Goal: Task Accomplishment & Management: Manage account settings

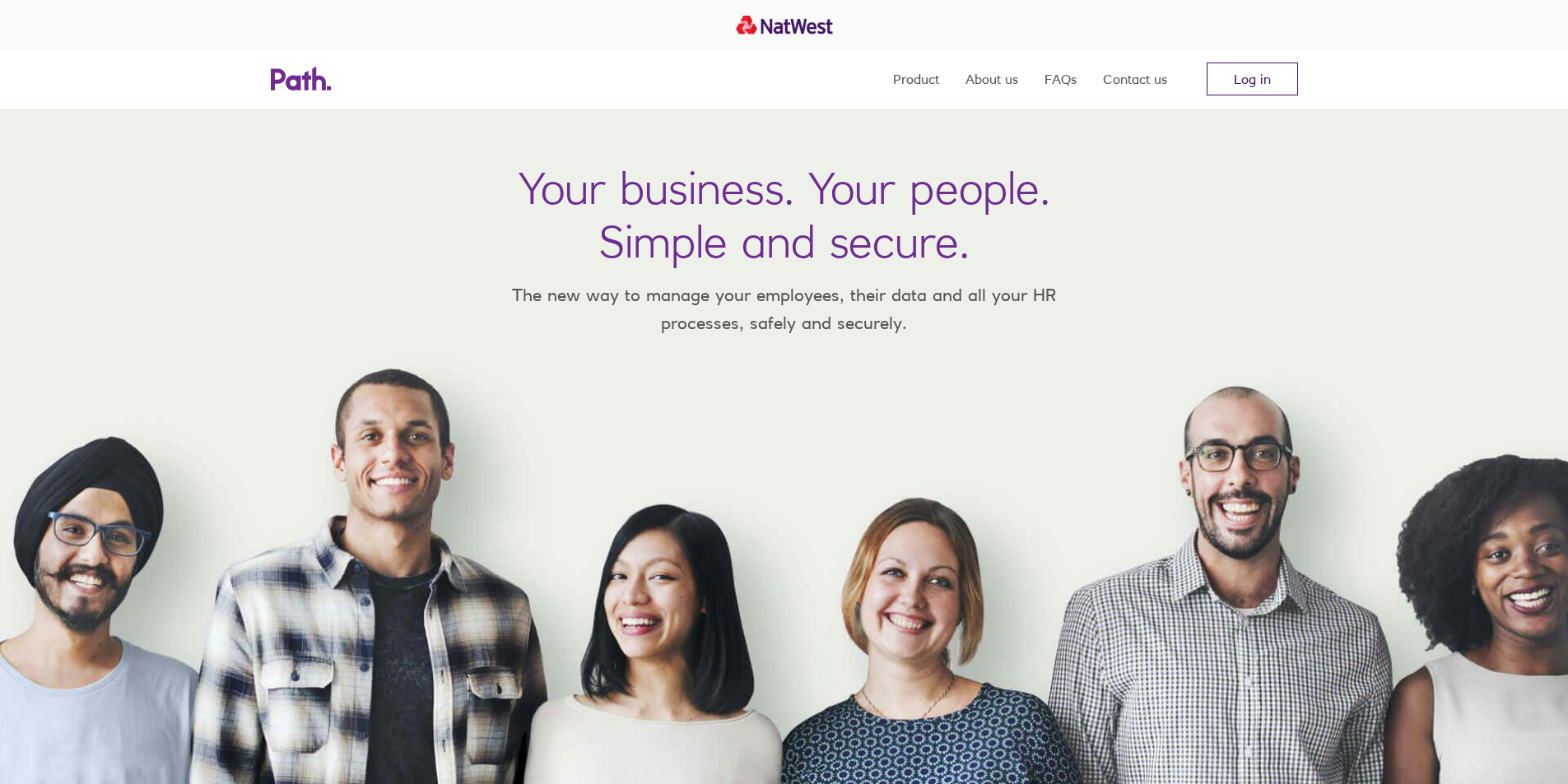
click at [1261, 83] on link "Log in" at bounding box center [1252, 79] width 91 height 33
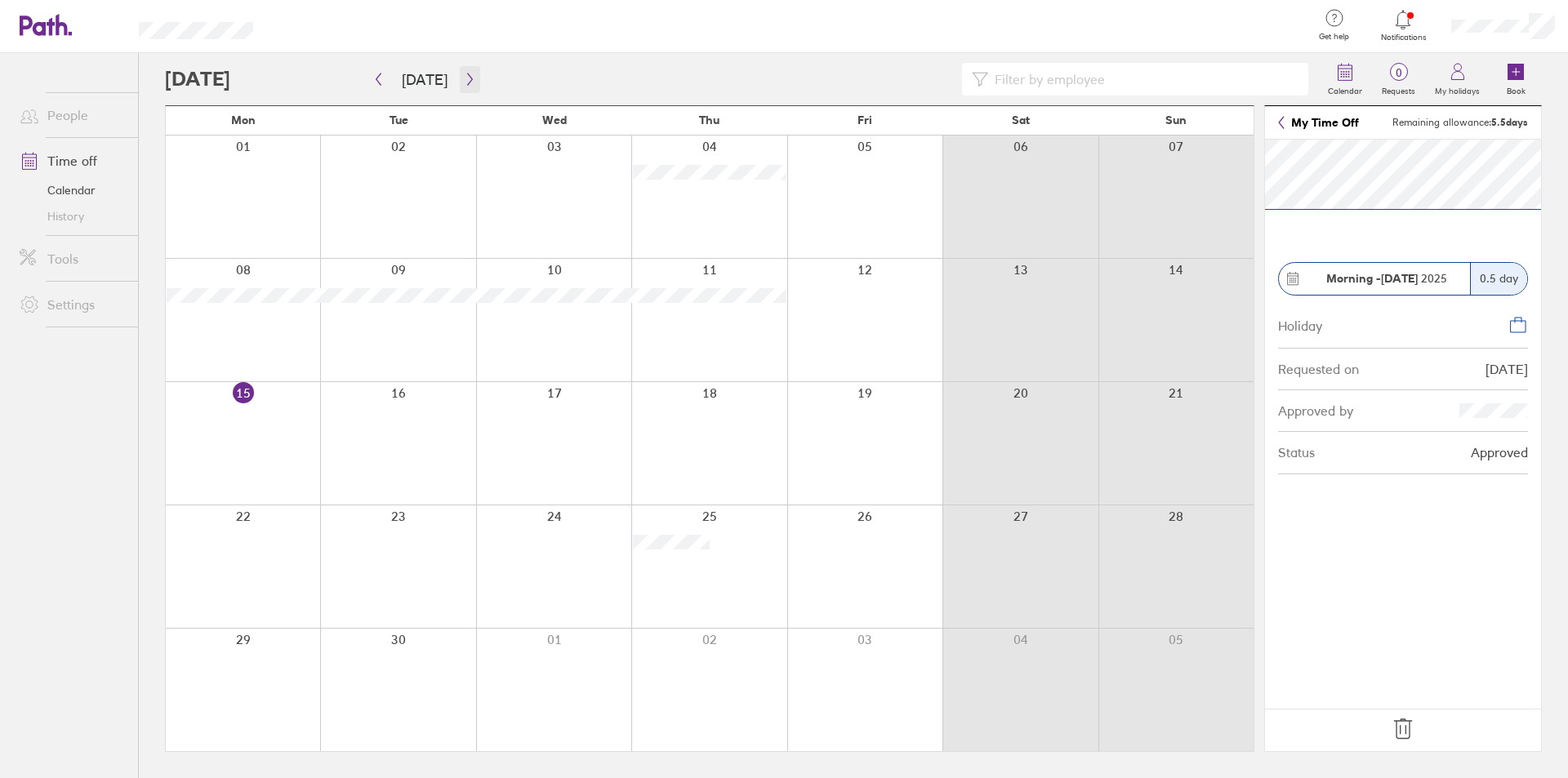
click at [467, 83] on icon "button" at bounding box center [469, 80] width 5 height 12
click at [260, 567] on div at bounding box center [243, 567] width 155 height 123
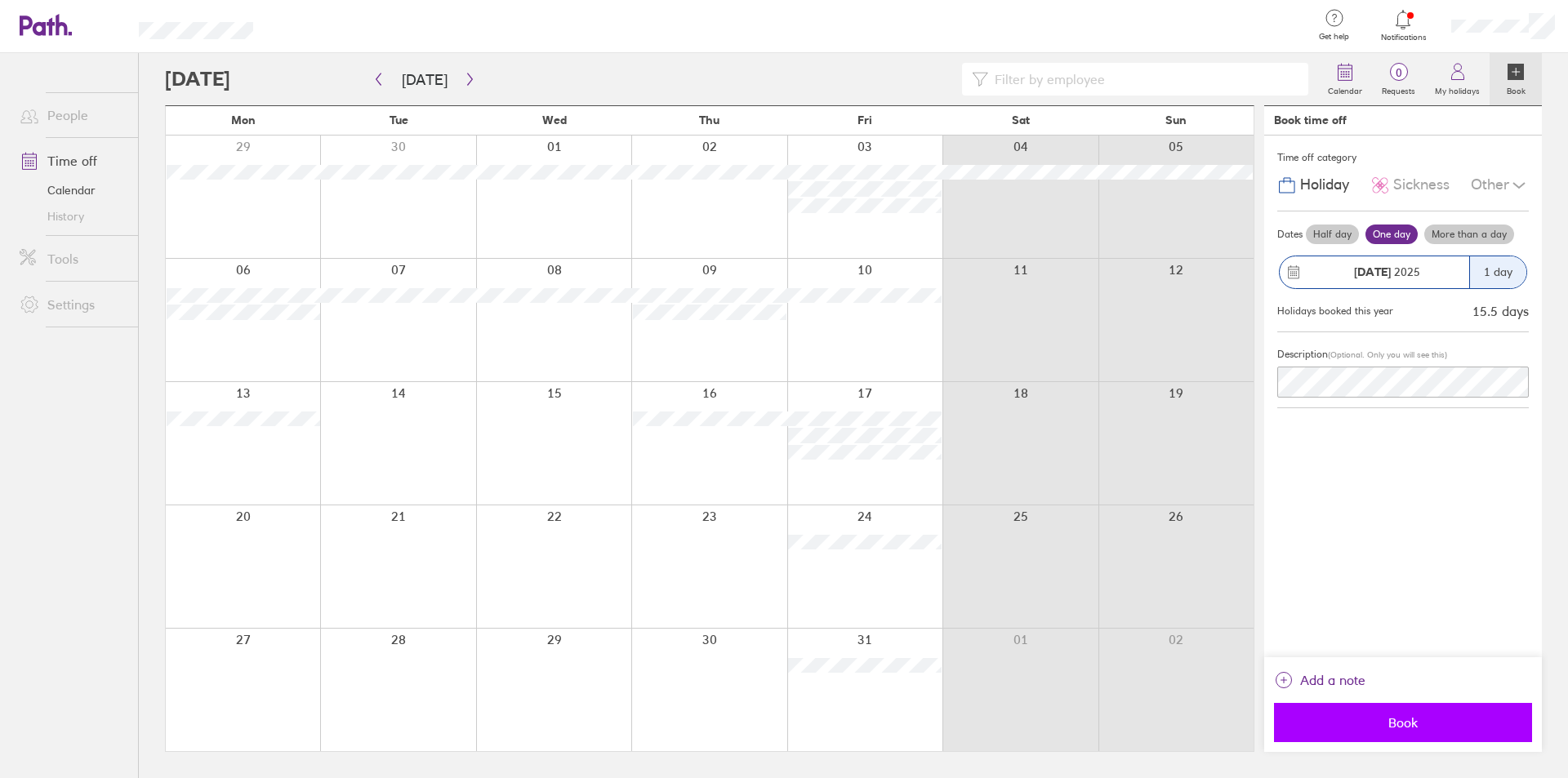
click at [1389, 717] on span "Book" at bounding box center [1403, 722] width 236 height 15
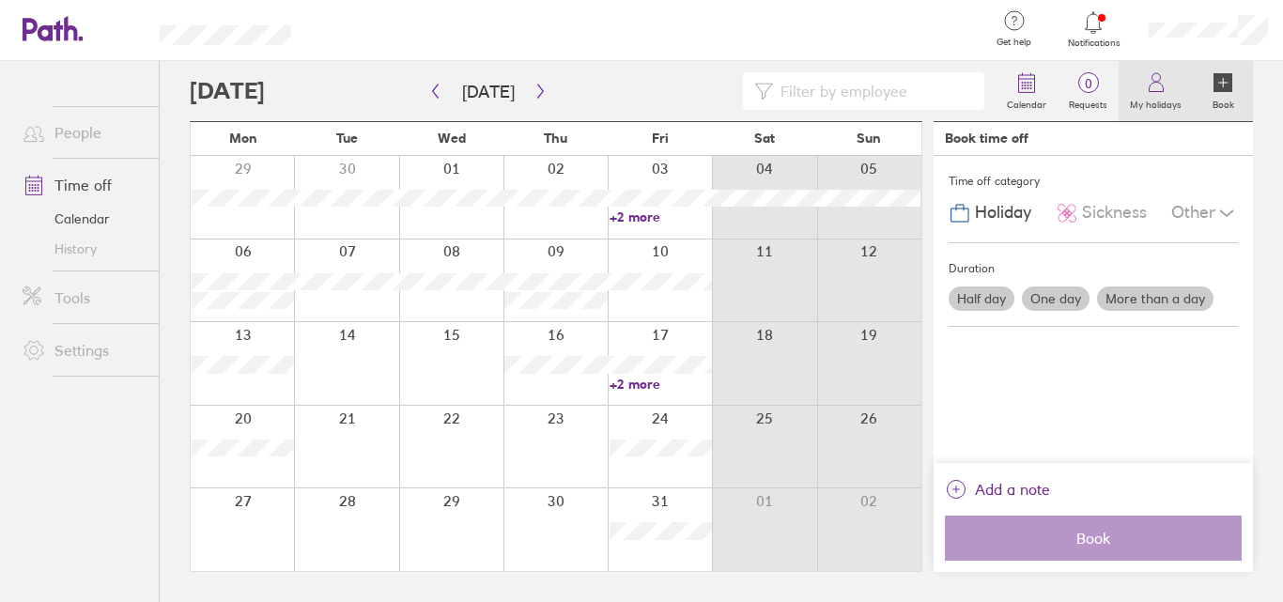
click at [1159, 85] on icon at bounding box center [1156, 82] width 23 height 23
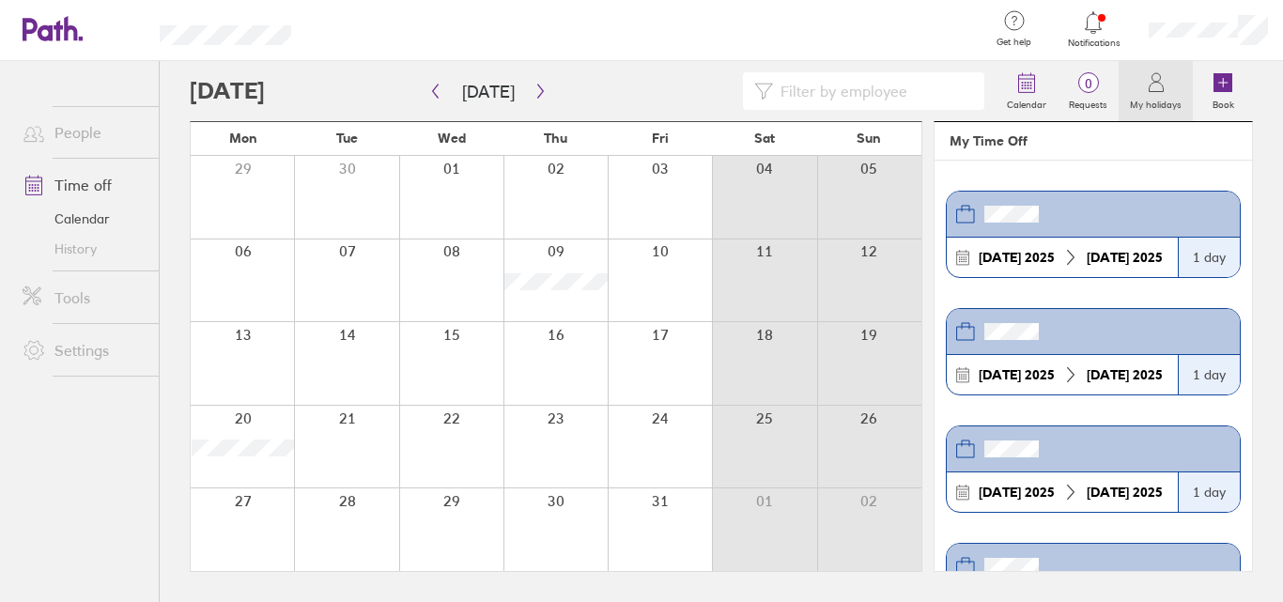
click at [88, 189] on link "Time off" at bounding box center [83, 185] width 151 height 38
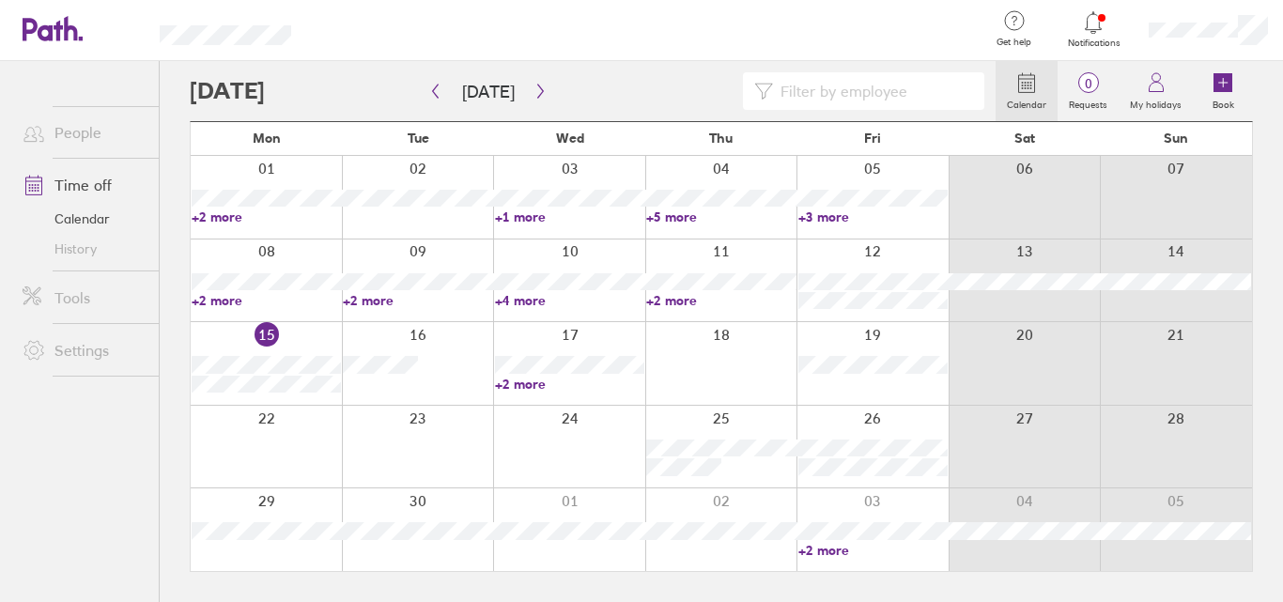
click at [72, 183] on link "Time off" at bounding box center [83, 185] width 151 height 38
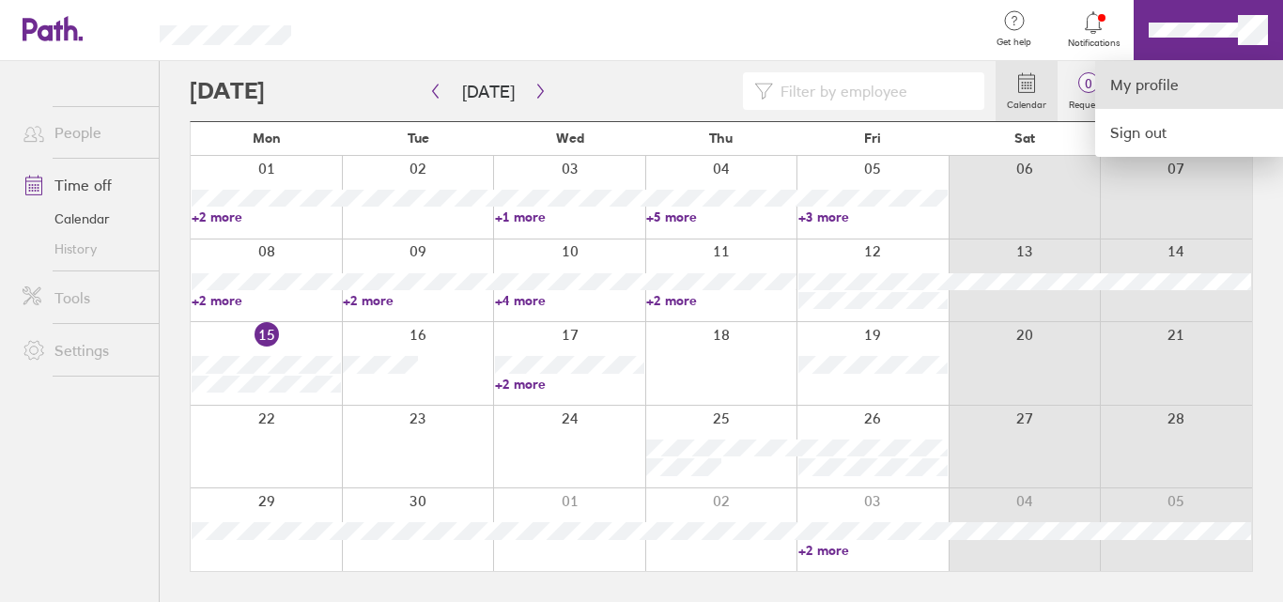
click at [1149, 83] on link "My profile" at bounding box center [1190, 85] width 188 height 48
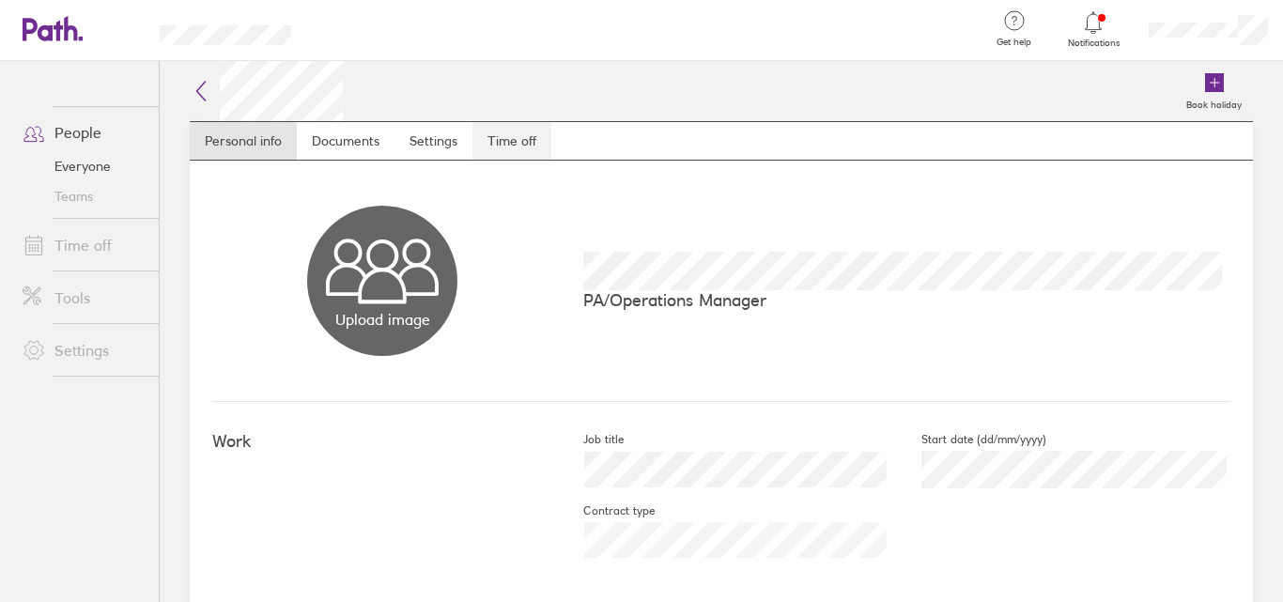
click at [505, 143] on link "Time off" at bounding box center [512, 141] width 79 height 38
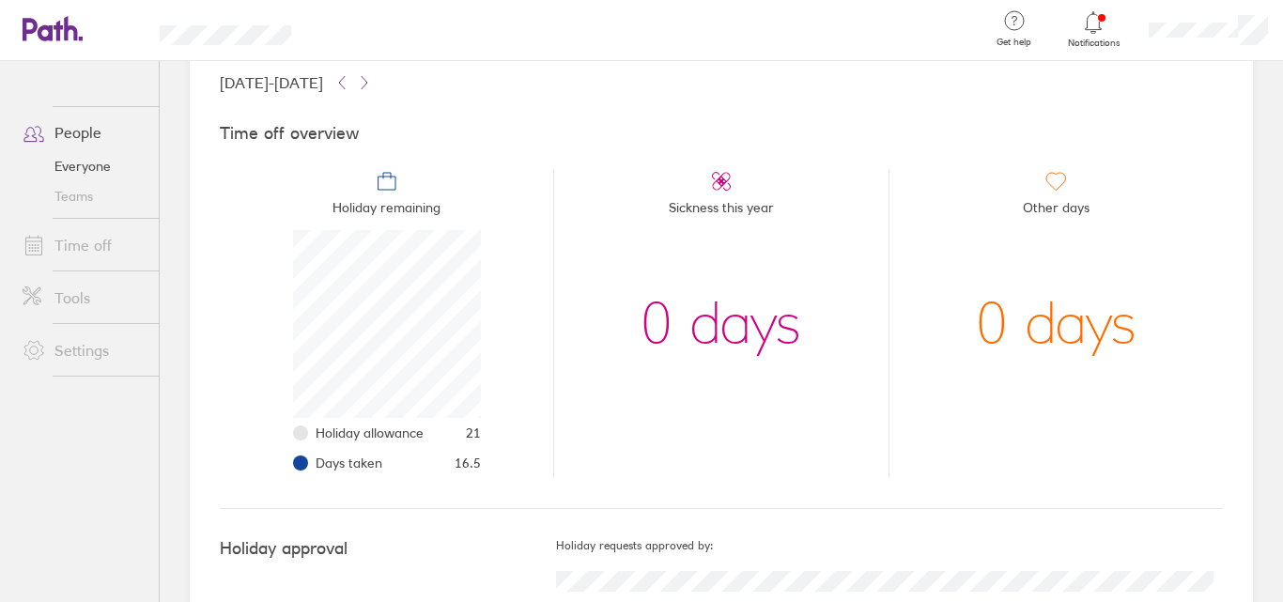
scroll to position [76, 0]
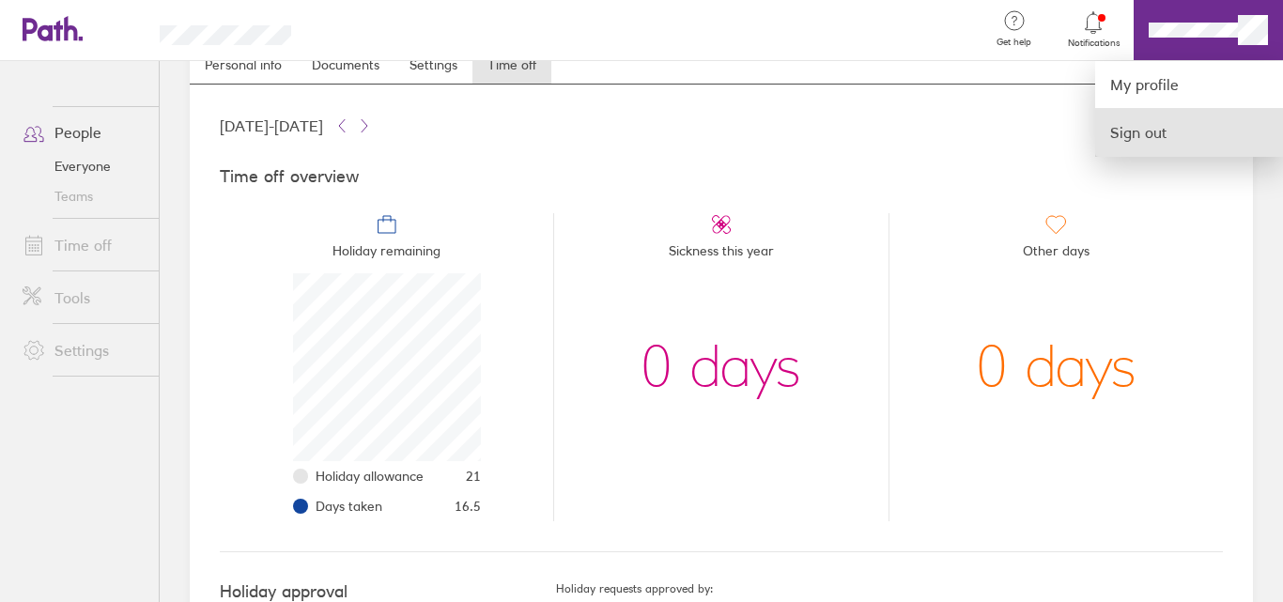
click at [1161, 145] on link "Sign out" at bounding box center [1190, 132] width 188 height 47
